Goal: Transaction & Acquisition: Purchase product/service

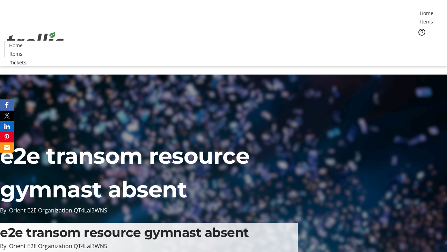
click at [421, 41] on span "Tickets" at bounding box center [429, 44] width 17 height 7
